Goal: Information Seeking & Learning: Find specific fact

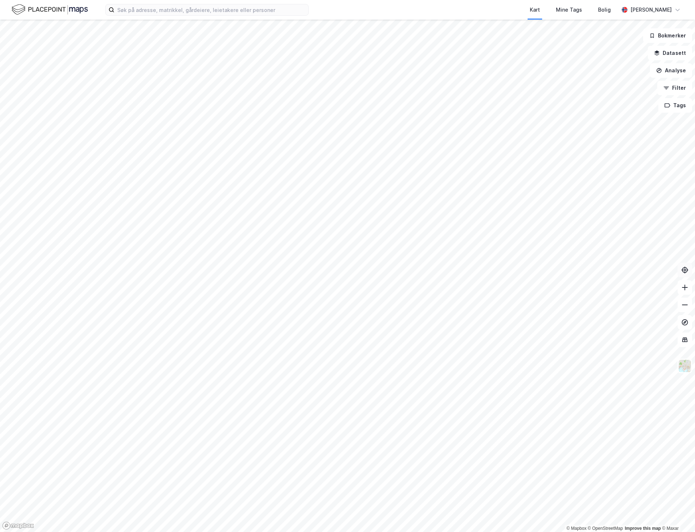
click at [690, 273] on button at bounding box center [685, 270] width 15 height 15
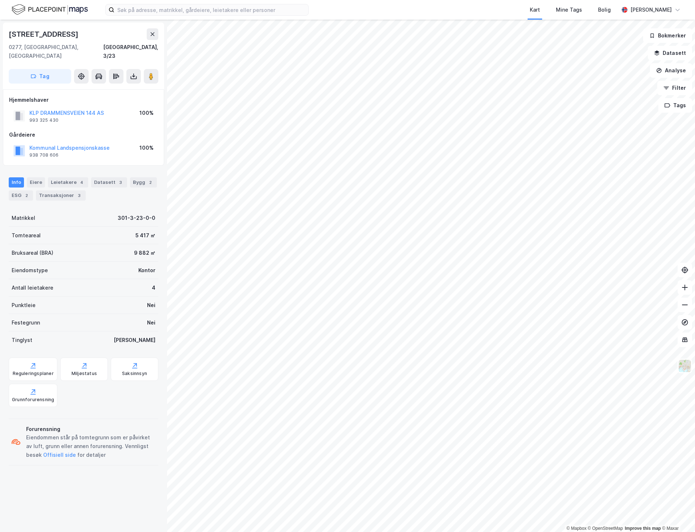
drag, startPoint x: 85, startPoint y: 33, endPoint x: 11, endPoint y: 32, distance: 74.5
click at [11, 32] on div "[STREET_ADDRESS]" at bounding box center [84, 34] width 150 height 12
copy div "[STREET_ADDRESS]"
